Goal: Task Accomplishment & Management: Manage account settings

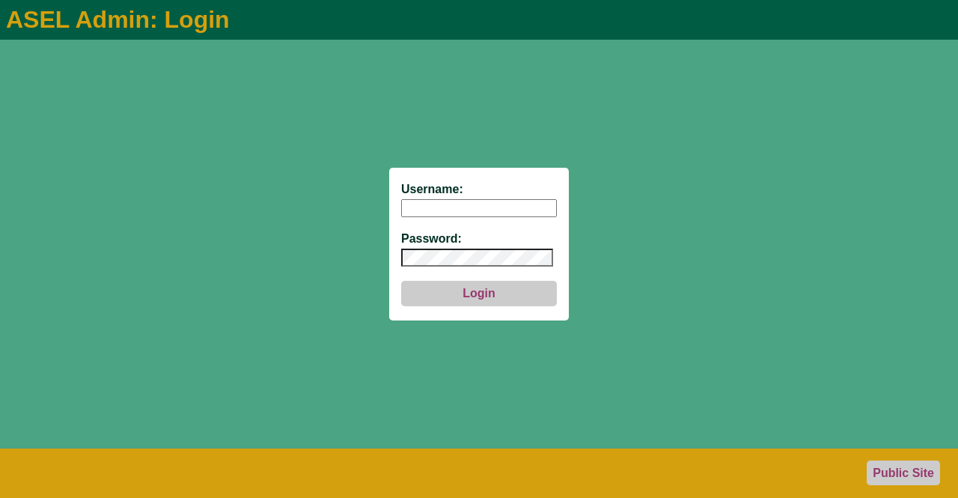
type input "aseladmin"
click at [474, 302] on button "Login" at bounding box center [479, 293] width 156 height 25
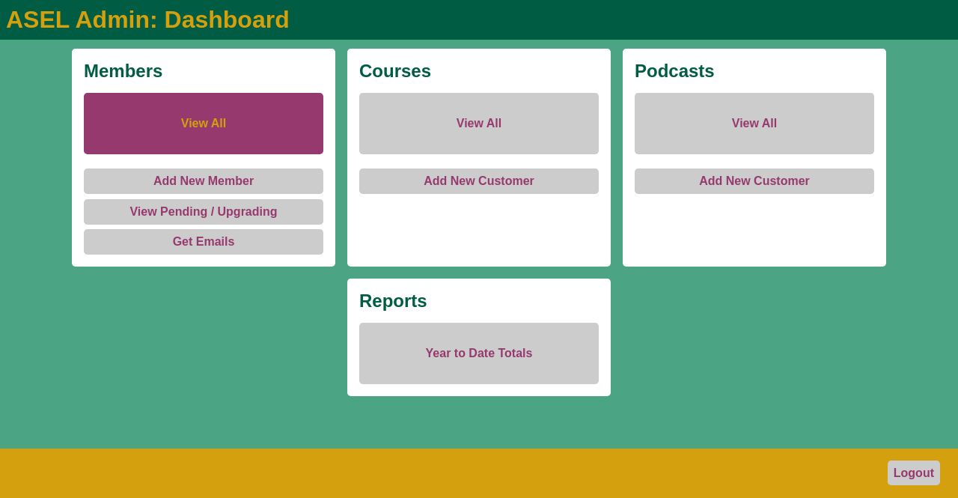
click at [209, 123] on link "View All" at bounding box center [203, 123] width 239 height 61
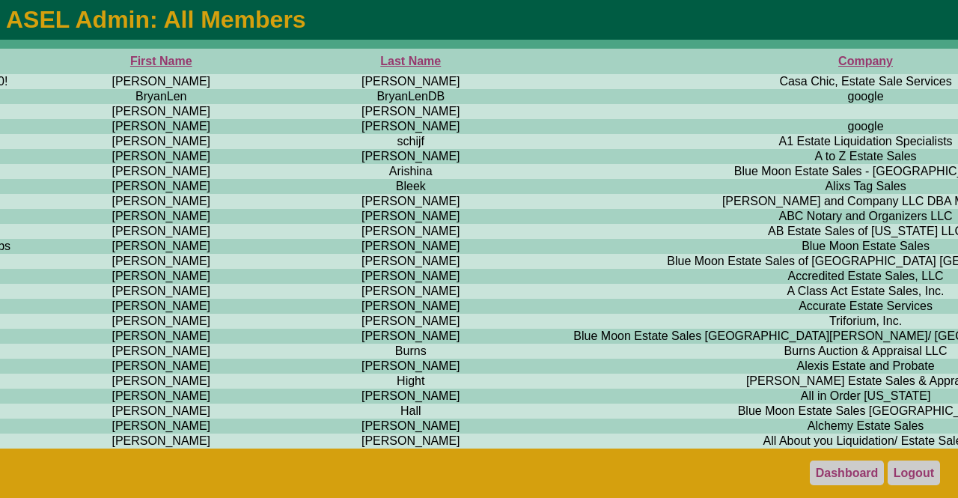
scroll to position [0, 1084]
click at [525, 63] on th "Company" at bounding box center [863, 61] width 676 height 25
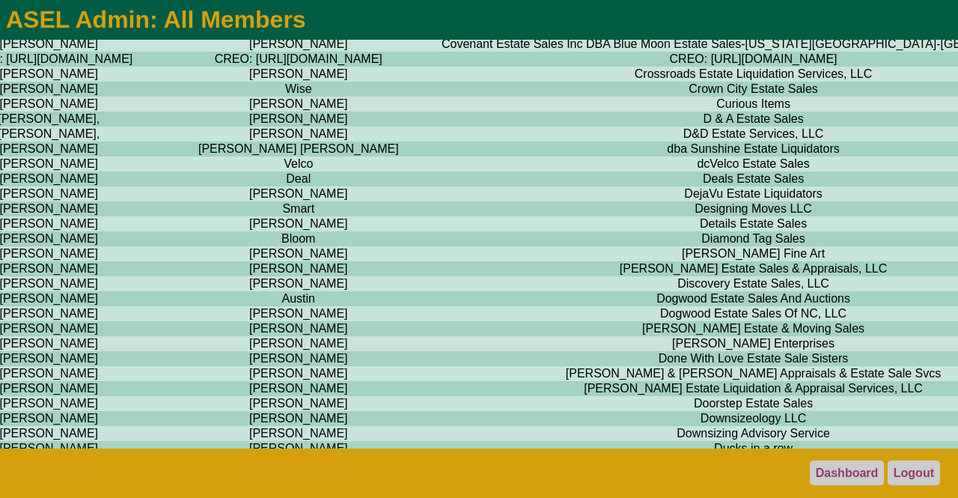
scroll to position [4828, 1194]
click at [918, 475] on link "Logout" at bounding box center [913, 472] width 52 height 25
